Goal: Transaction & Acquisition: Purchase product/service

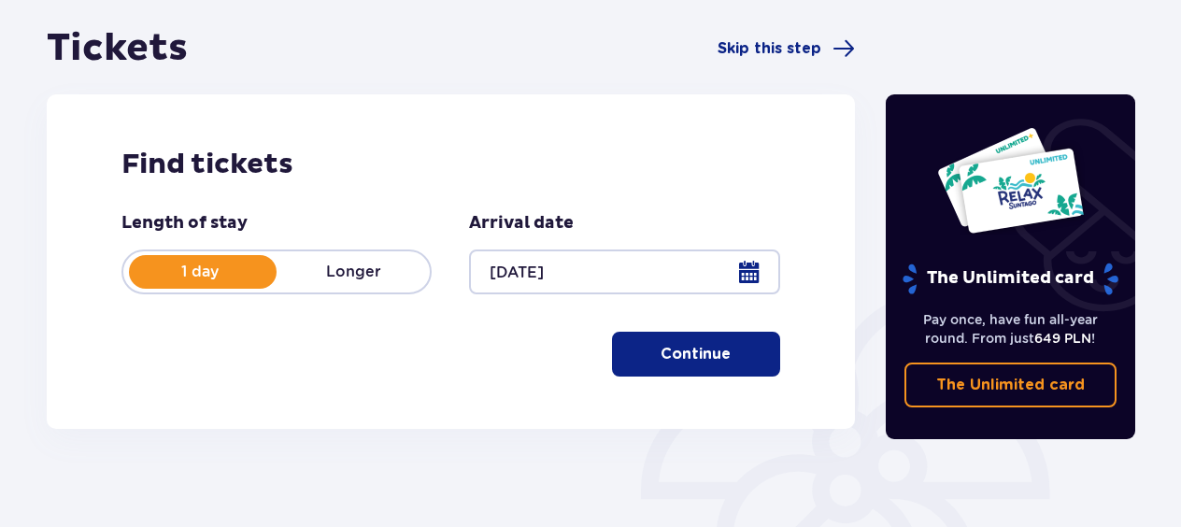
scroll to position [228, 0]
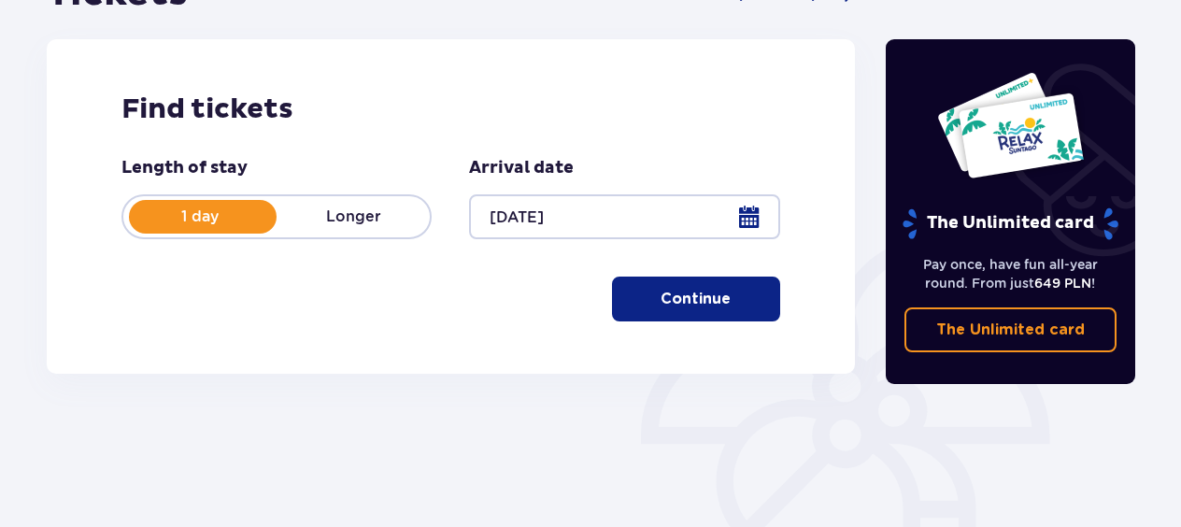
click at [698, 304] on p "Continue" at bounding box center [696, 299] width 70 height 21
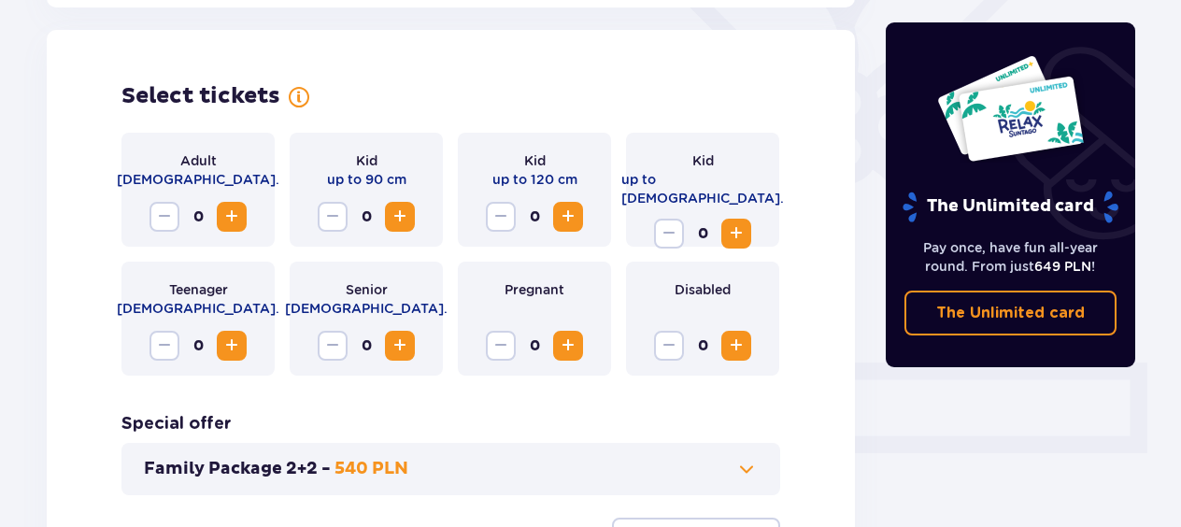
scroll to position [519, 0]
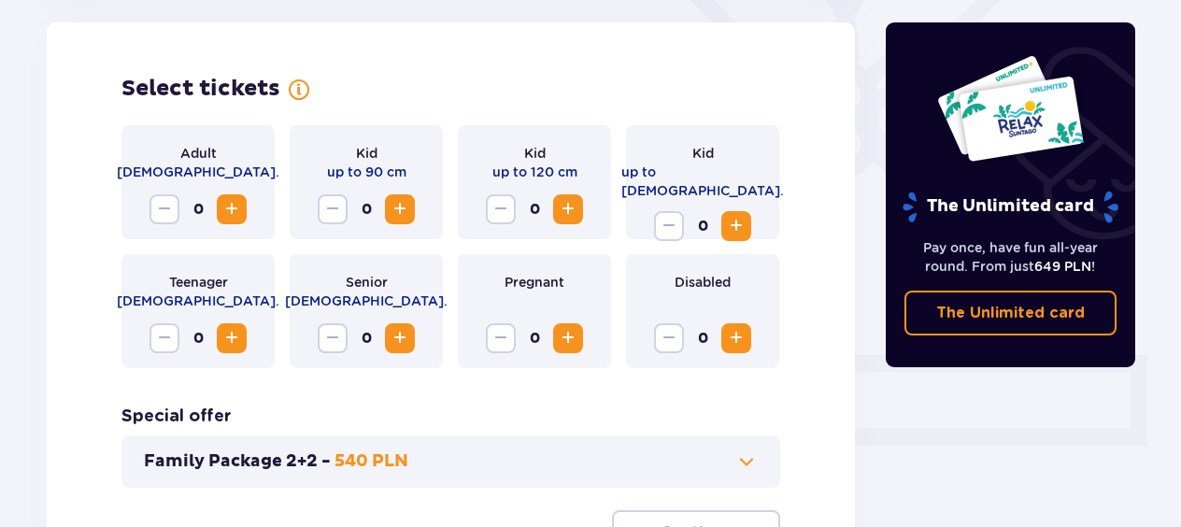
drag, startPoint x: 242, startPoint y: 214, endPoint x: 229, endPoint y: 211, distance: 13.4
click at [229, 211] on span "Increase" at bounding box center [231, 209] width 22 height 22
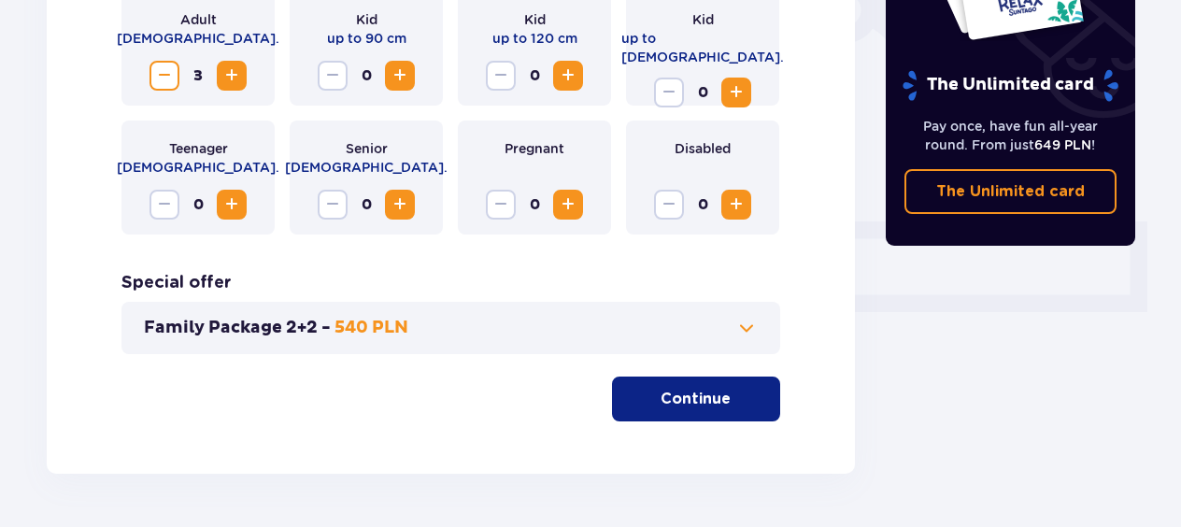
scroll to position [700, 0]
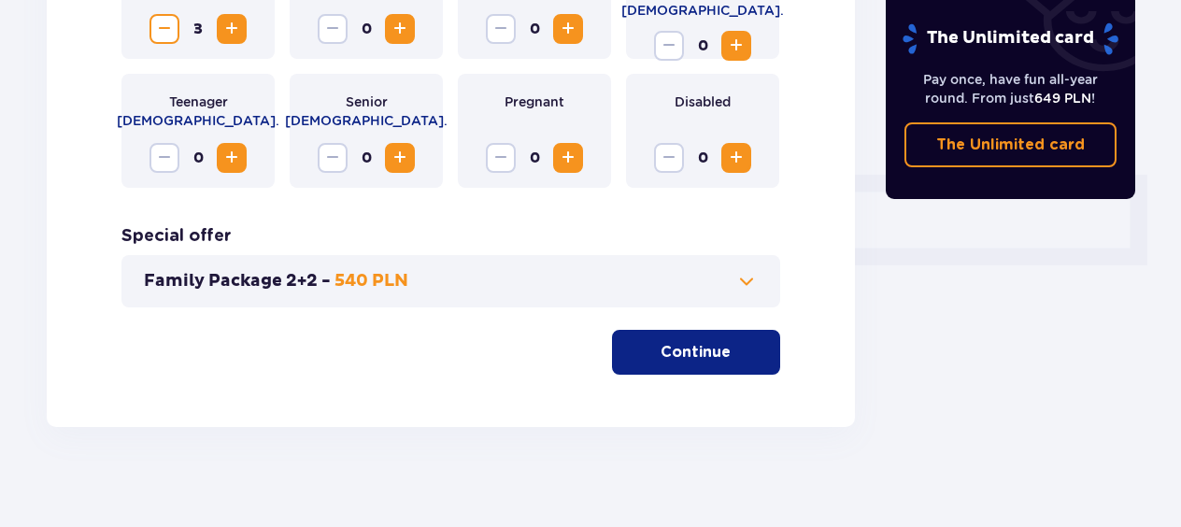
click at [727, 361] on span "button" at bounding box center [734, 352] width 22 height 22
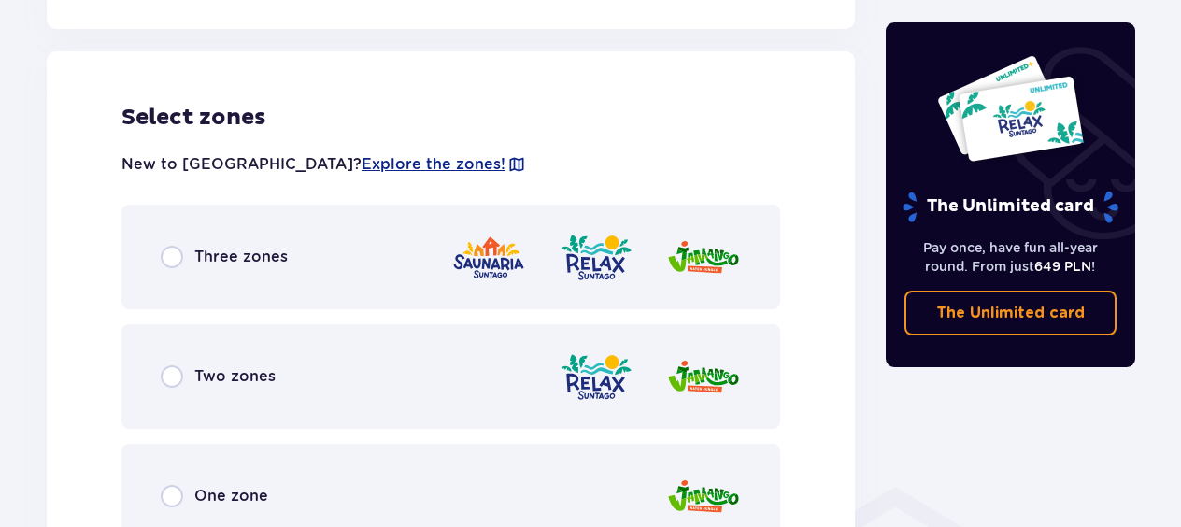
scroll to position [1037, 0]
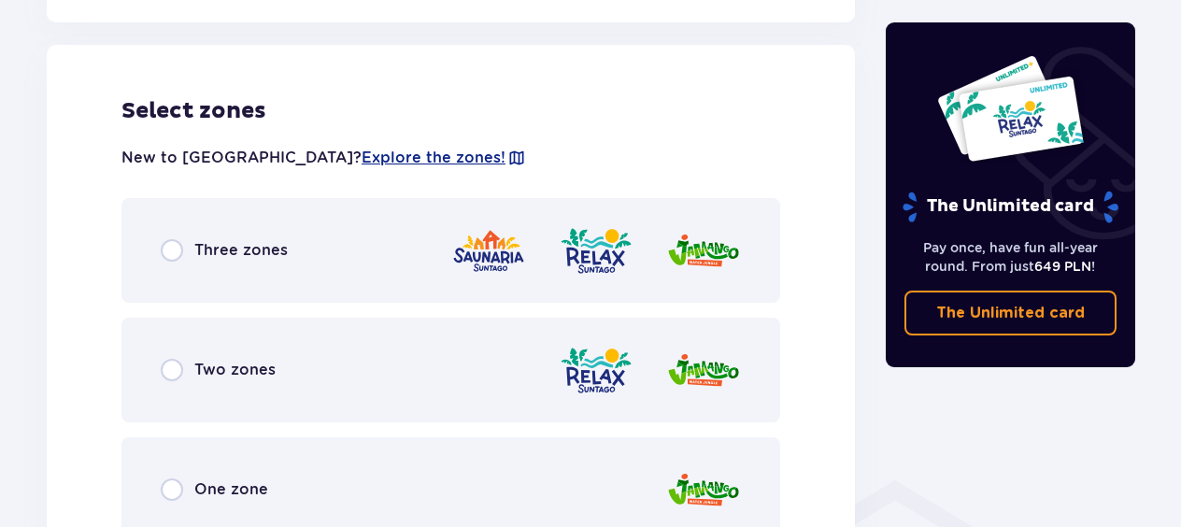
click at [175, 251] on input "radio" at bounding box center [172, 250] width 22 height 22
radio input "true"
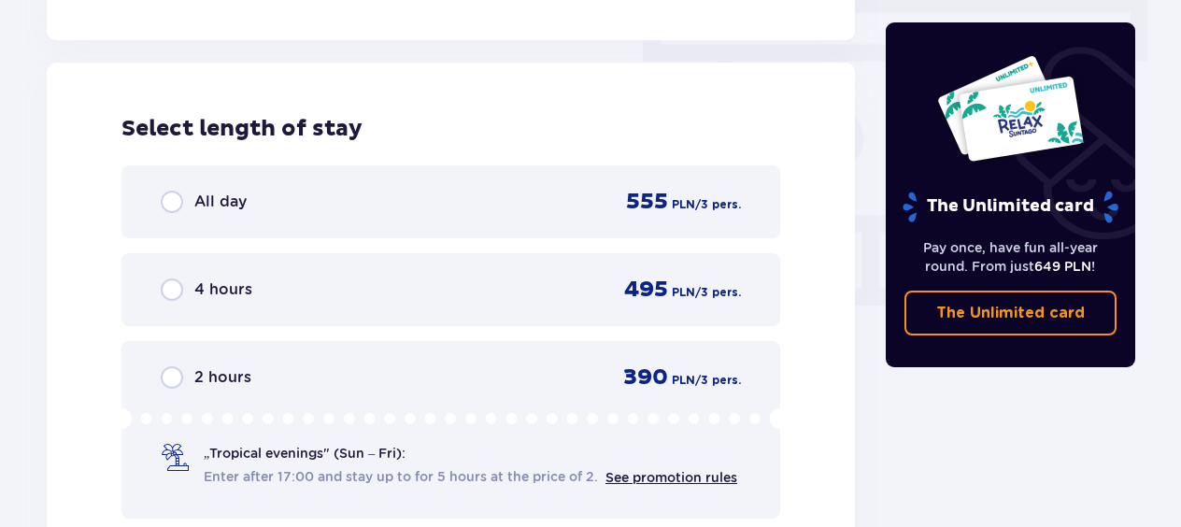
scroll to position [1687, 0]
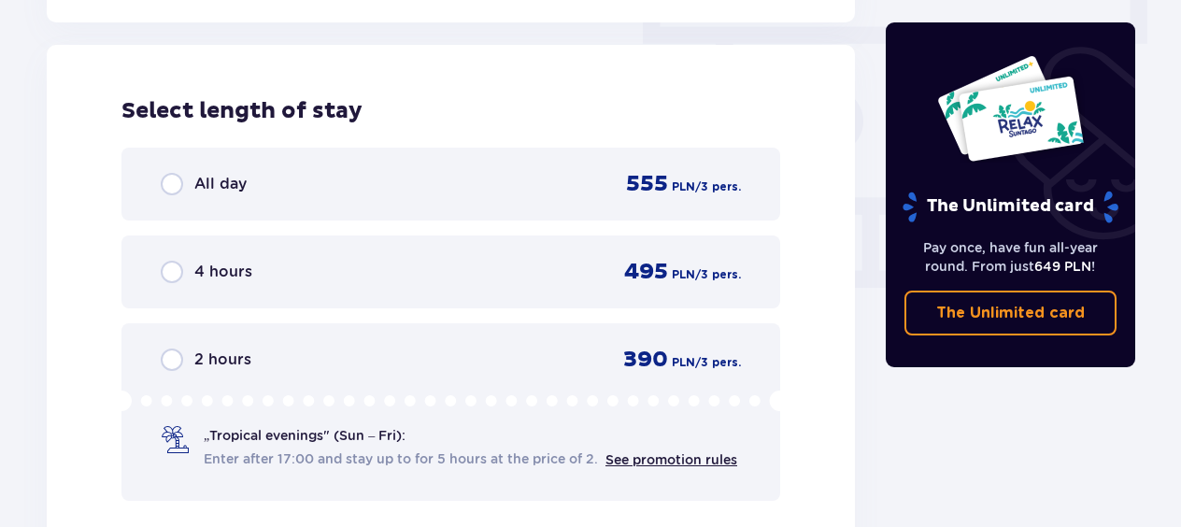
click at [184, 187] on div "All day" at bounding box center [204, 184] width 86 height 22
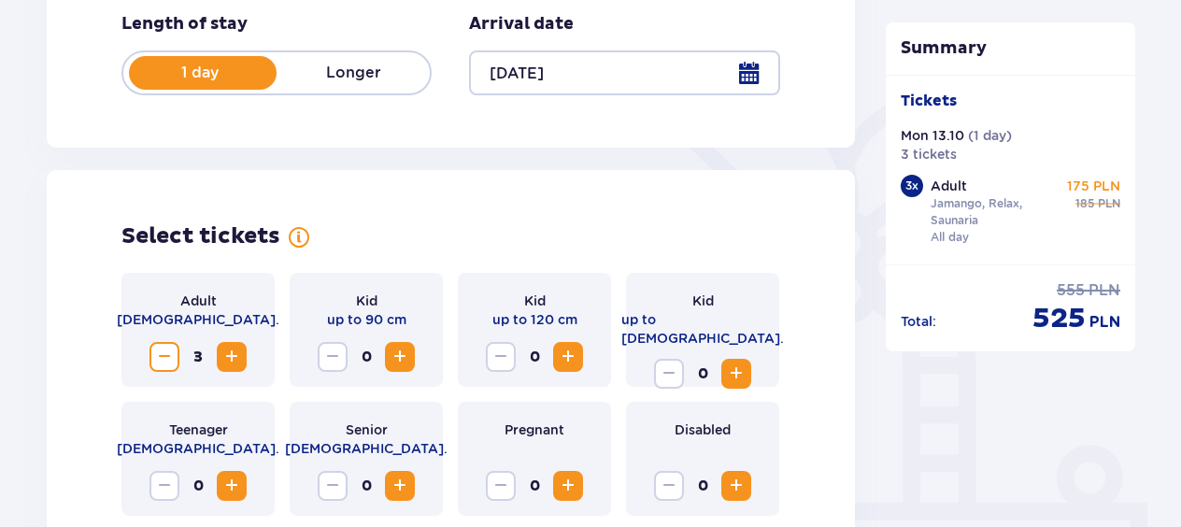
scroll to position [0, 0]
